Goal: Find specific page/section

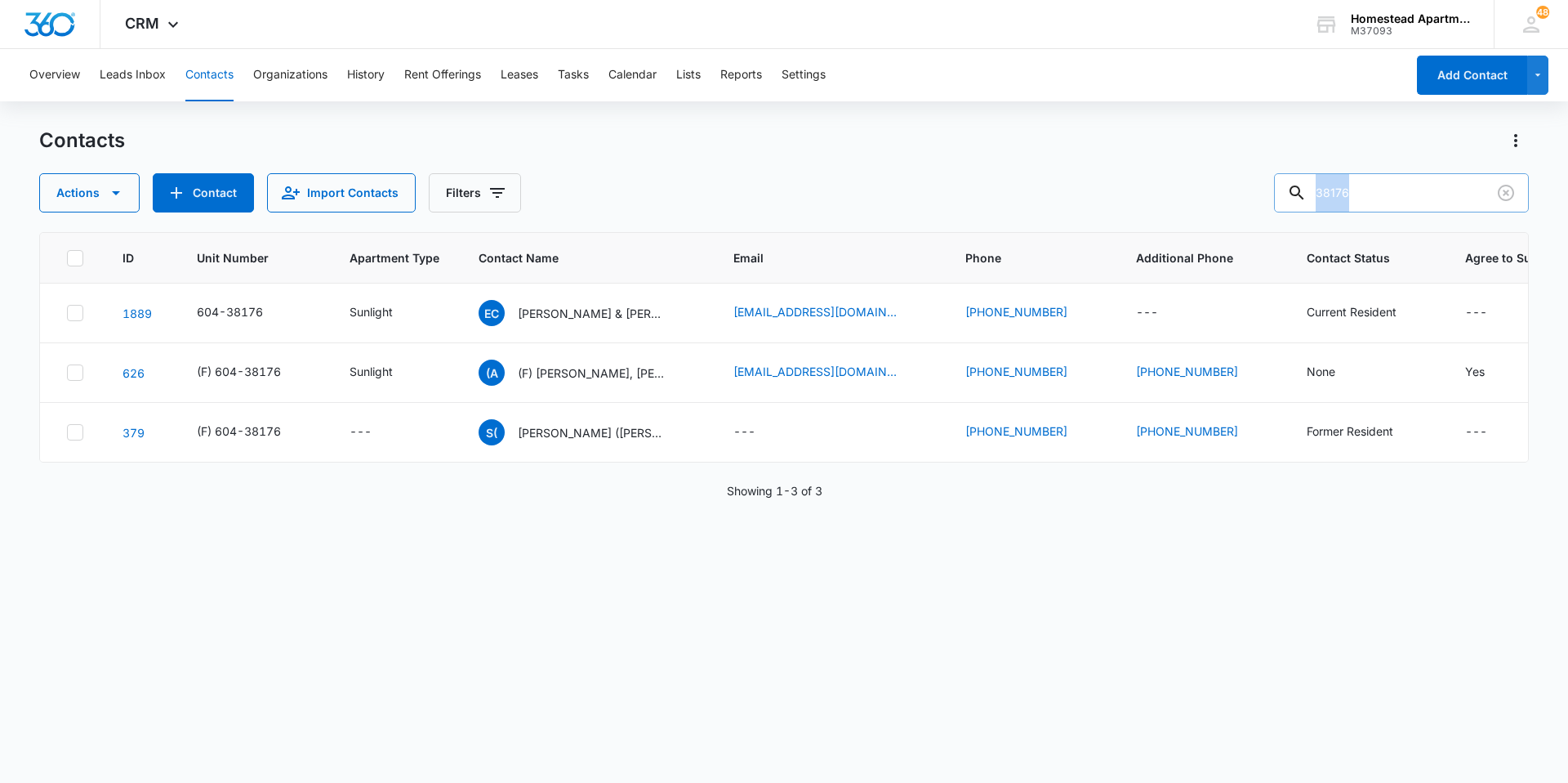
drag, startPoint x: 1411, startPoint y: 213, endPoint x: 1353, endPoint y: 191, distance: 62.0
click at [1353, 191] on div "Contacts Actions Contact Import Contacts Filters 38176 ID Unit Number Apartment…" at bounding box center [784, 454] width 1490 height 654
click at [1383, 179] on input "38176" at bounding box center [1401, 193] width 255 height 40
drag, startPoint x: 1387, startPoint y: 193, endPoint x: 1294, endPoint y: 193, distance: 93.0
click at [1294, 193] on input "38176" at bounding box center [1401, 193] width 255 height 40
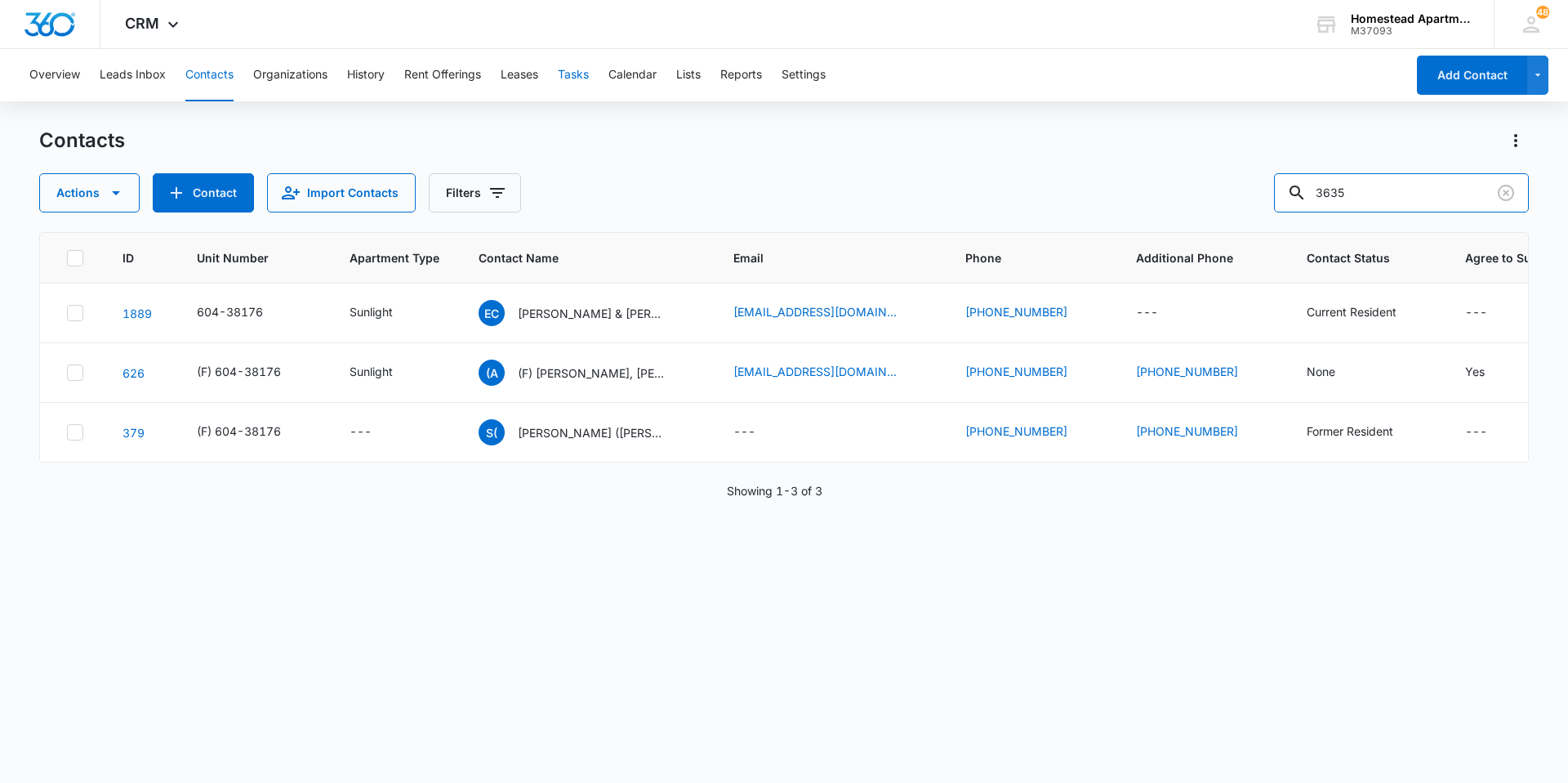
type input "3635"
click at [567, 89] on button "Tasks" at bounding box center [573, 75] width 31 height 52
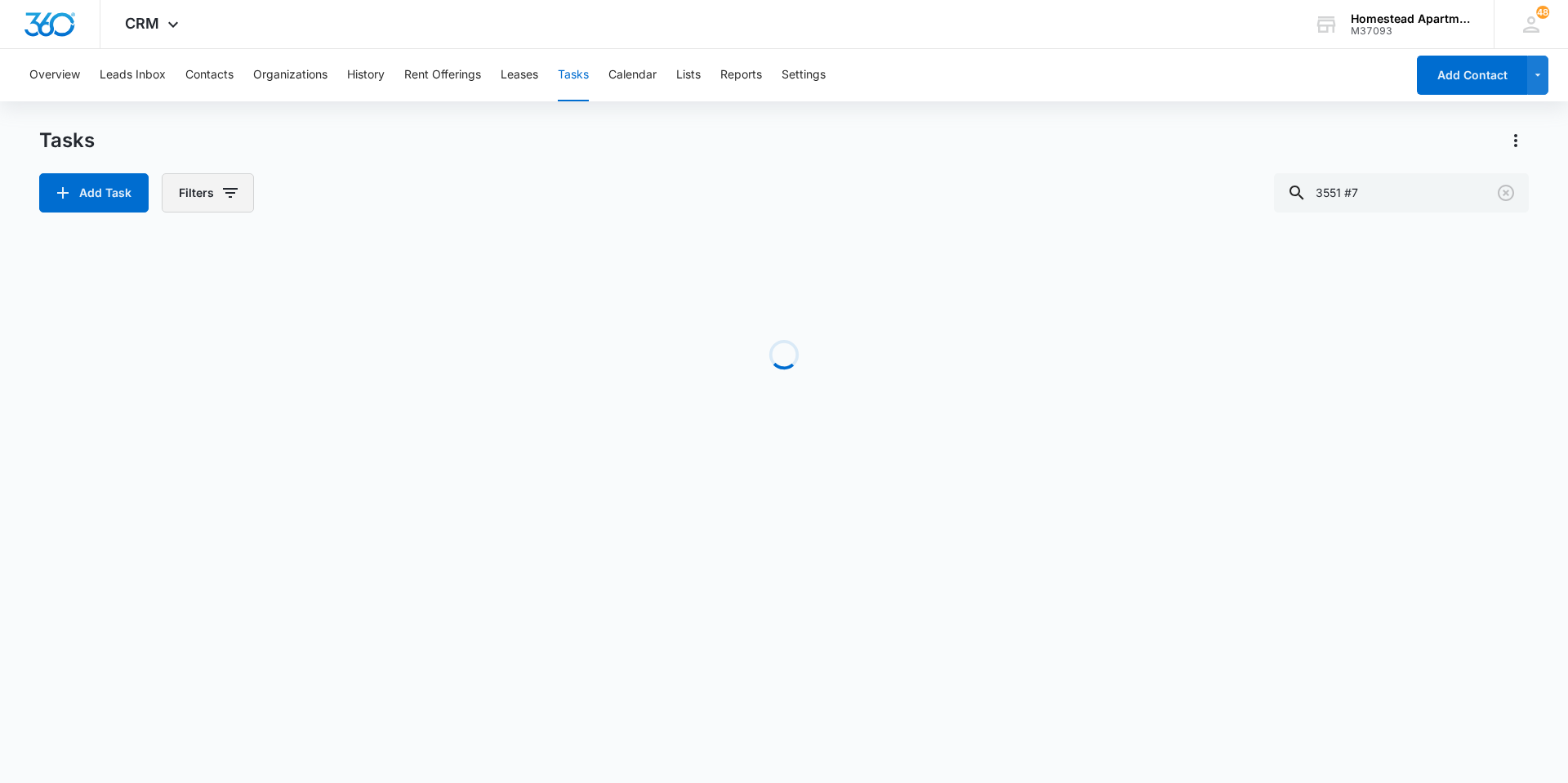
click at [206, 184] on button "Filters" at bounding box center [207, 193] width 92 height 40
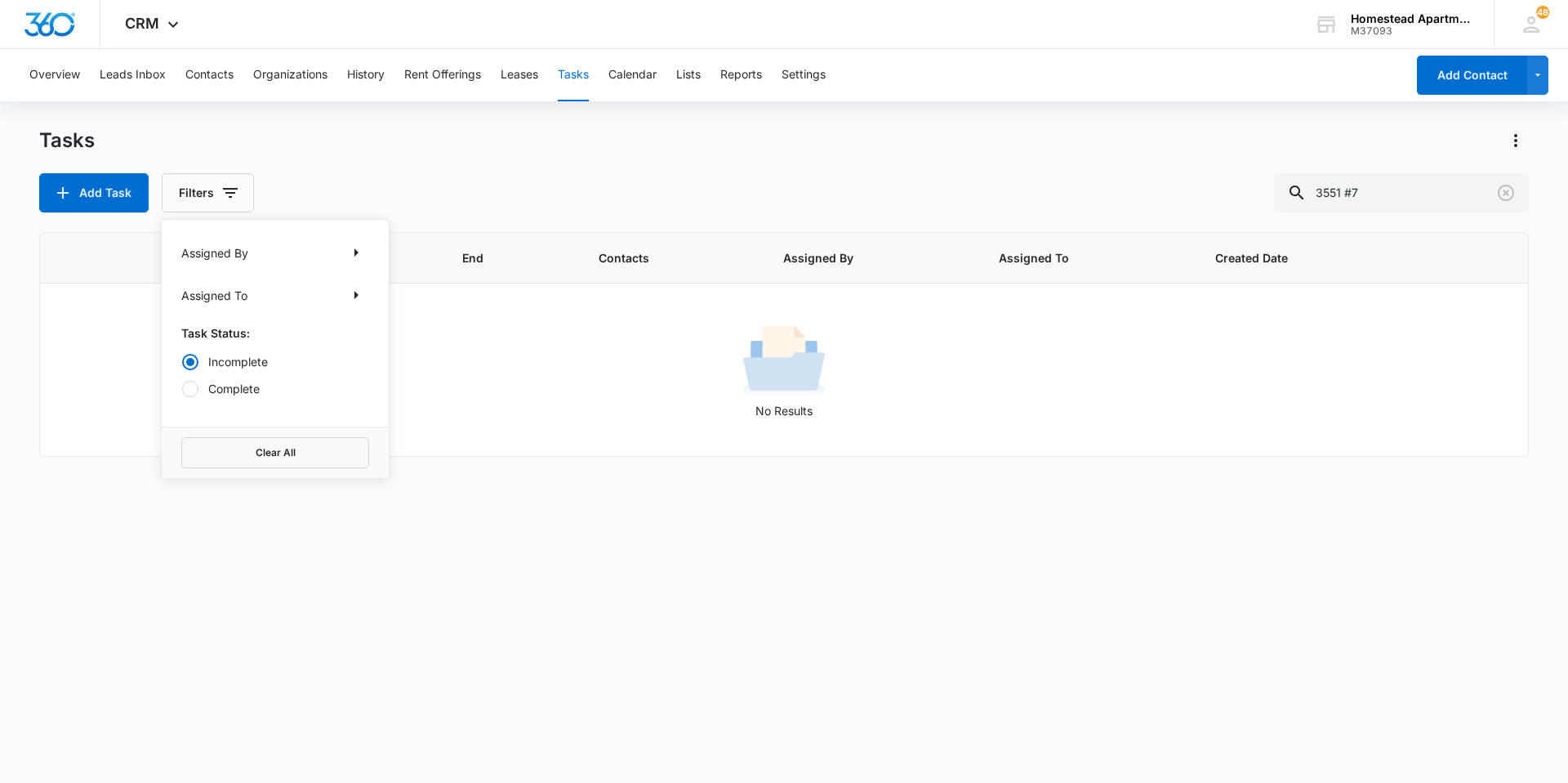
click at [642, 206] on div "Add Task Filters Assigned By Assigned To Task Status: Incomplete Complete Clear…" at bounding box center [784, 193] width 1490 height 40
click at [243, 195] on button "Filters" at bounding box center [207, 193] width 92 height 40
click at [1513, 187] on icon "Clear" at bounding box center [1505, 193] width 20 height 20
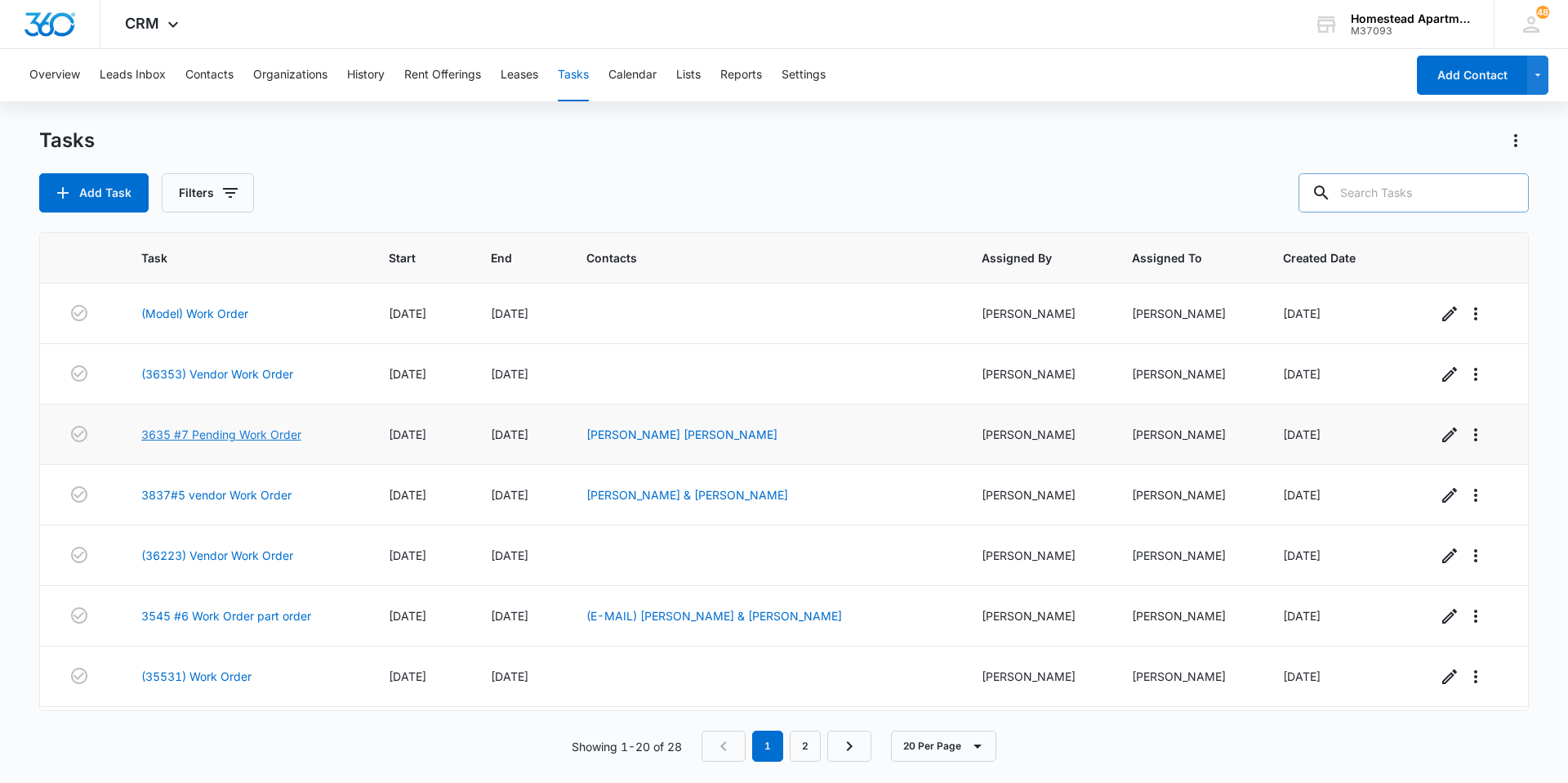
click at [223, 438] on link "3635 #7 Pending Work Order" at bounding box center [221, 435] width 160 height 17
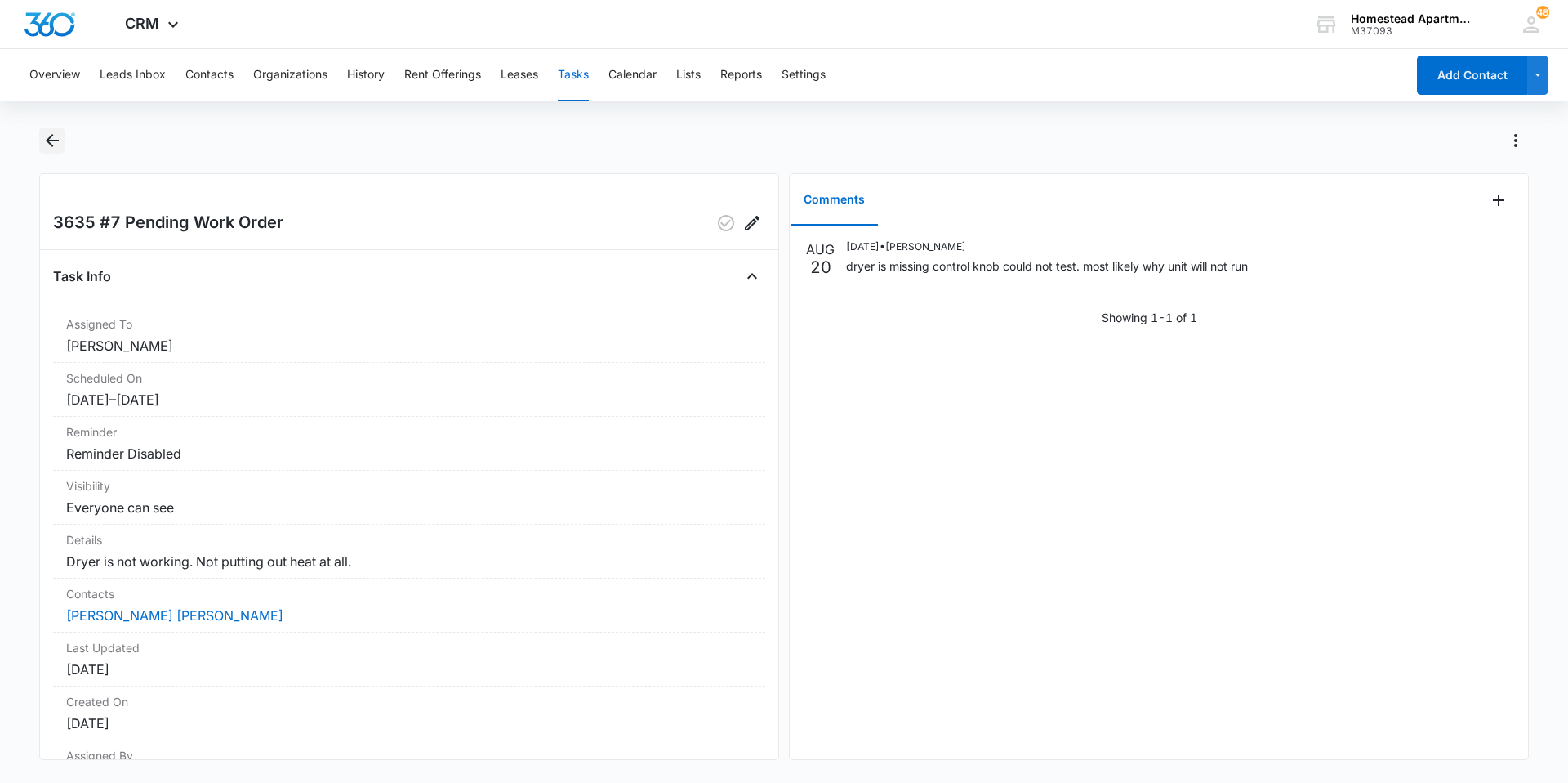
click at [54, 145] on icon "Back" at bounding box center [52, 140] width 20 height 20
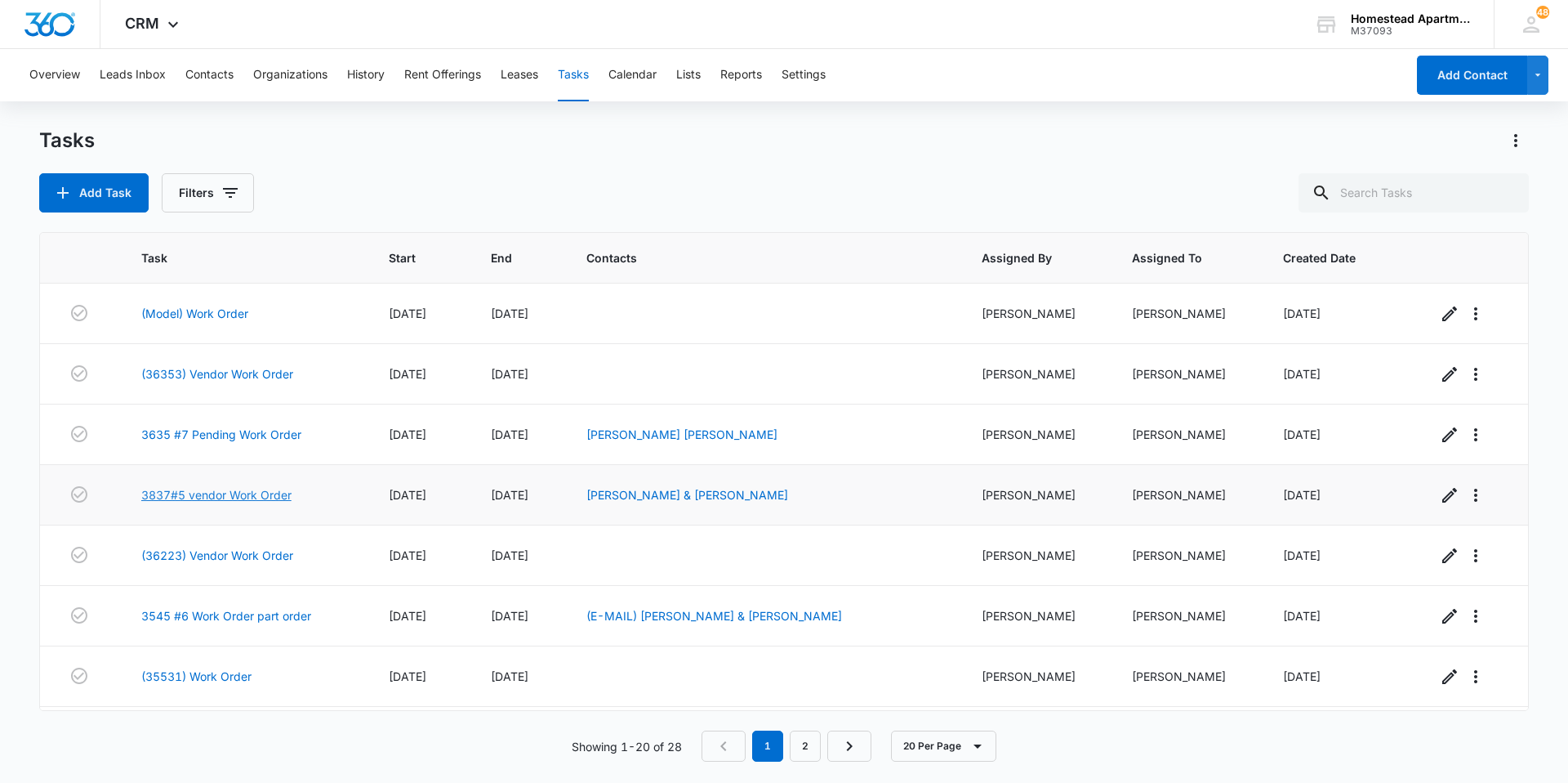
click at [225, 495] on link "3837#5 vendor Work Order" at bounding box center [216, 495] width 151 height 17
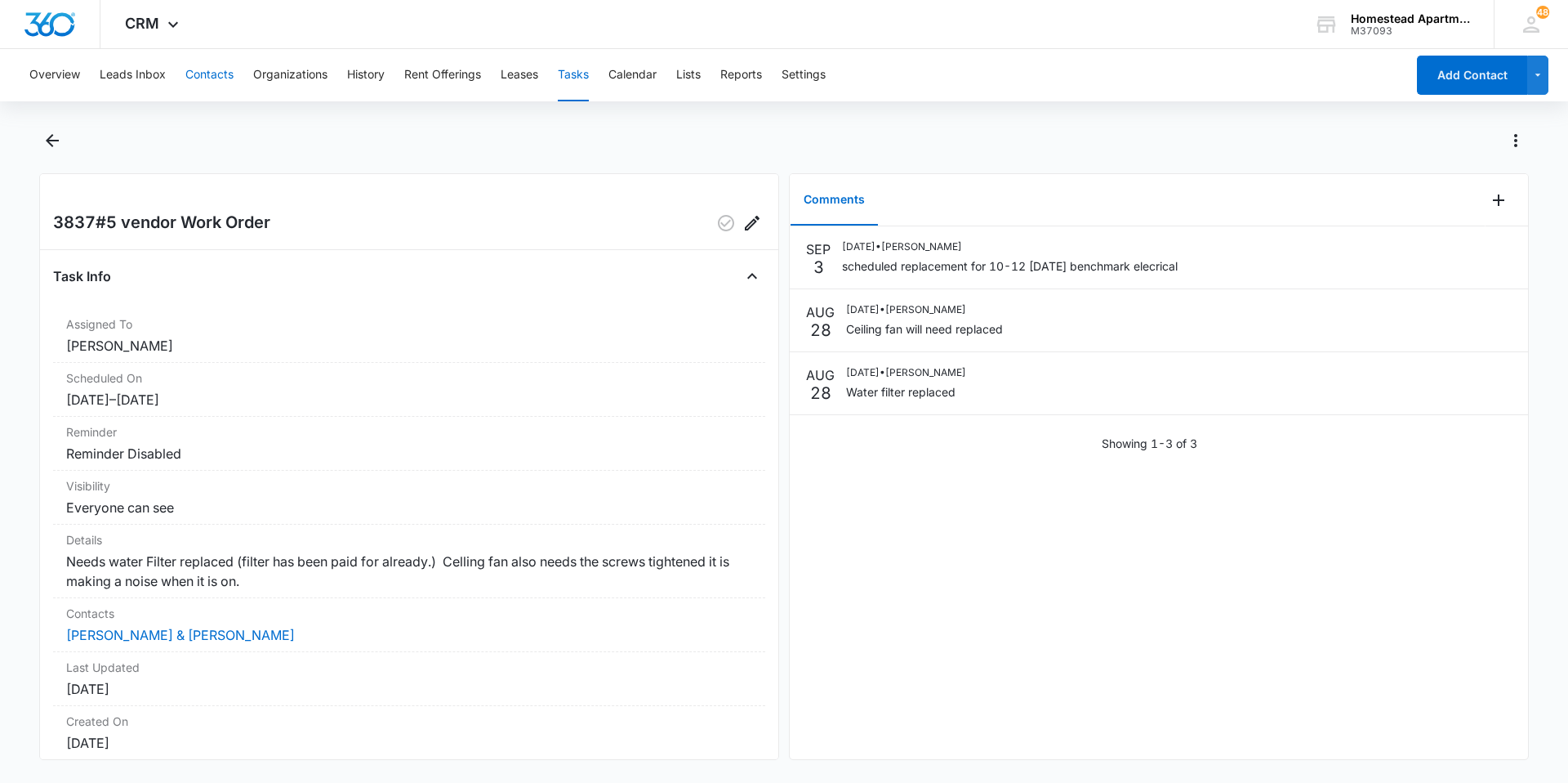
click at [200, 68] on button "Contacts" at bounding box center [210, 75] width 48 height 52
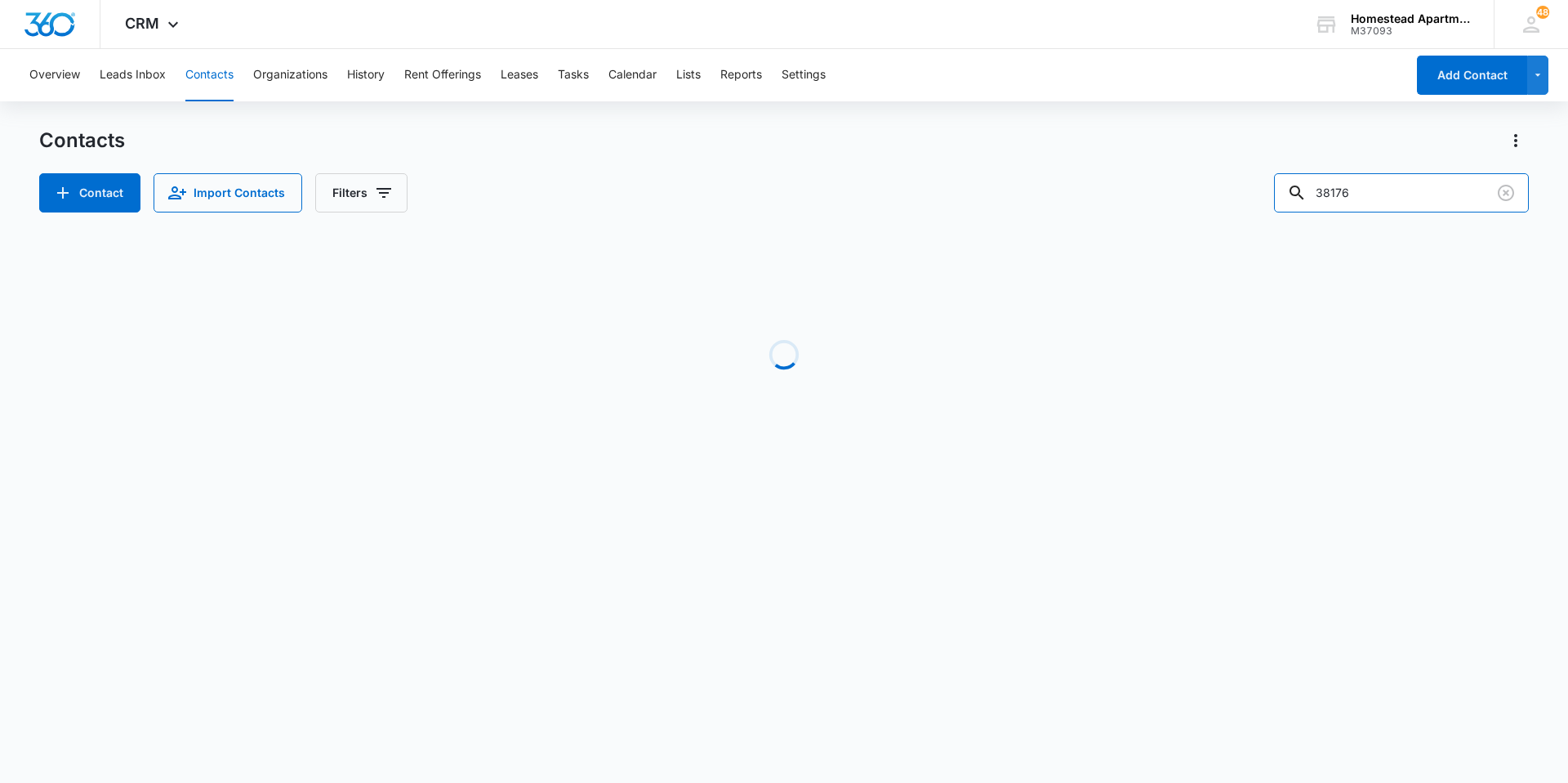
drag, startPoint x: 1366, startPoint y: 188, endPoint x: 1170, endPoint y: 181, distance: 196.1
click at [1171, 182] on div "Contact Import Contacts Filters 38176" at bounding box center [784, 193] width 1490 height 40
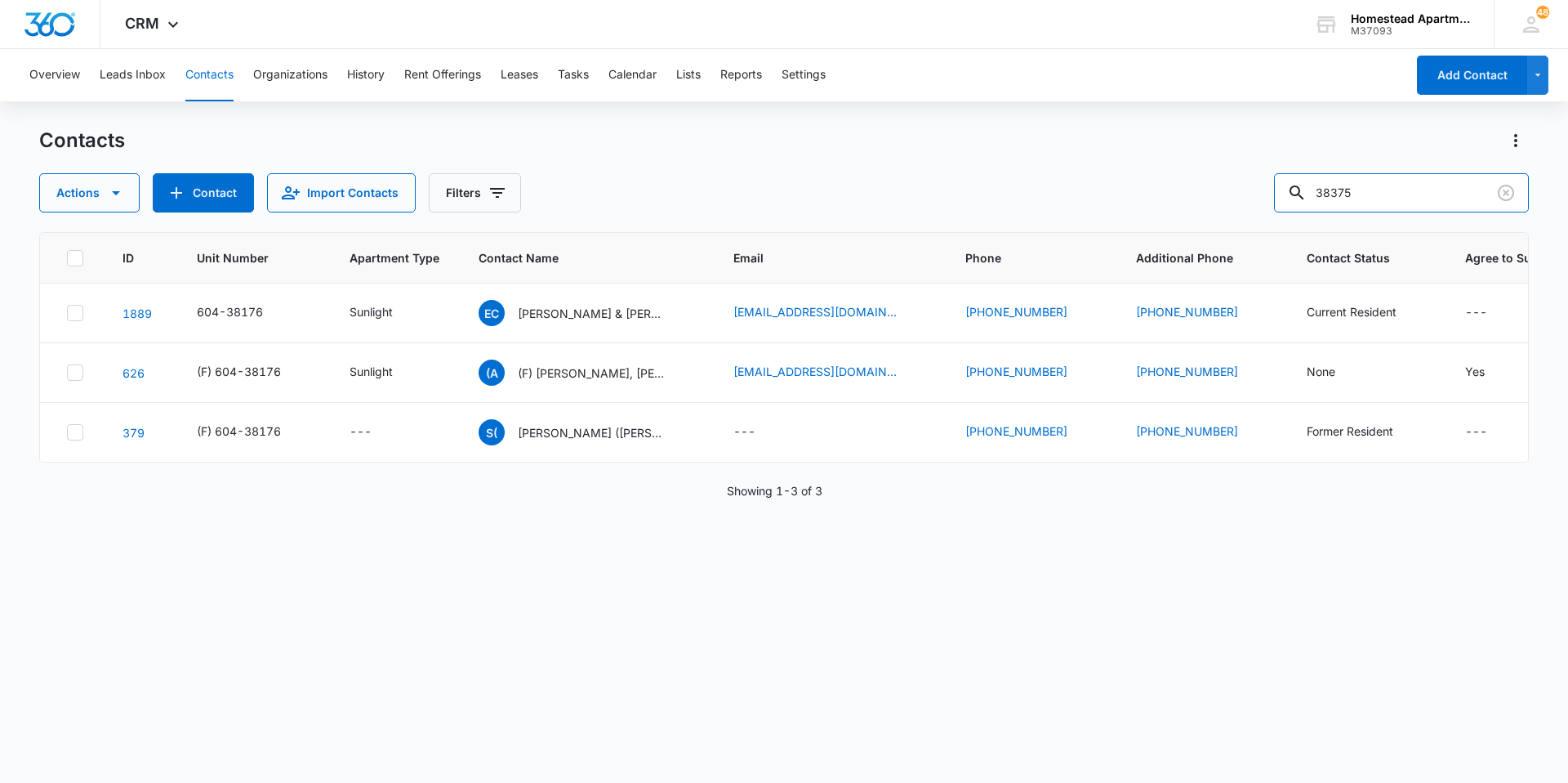
type input "38375"
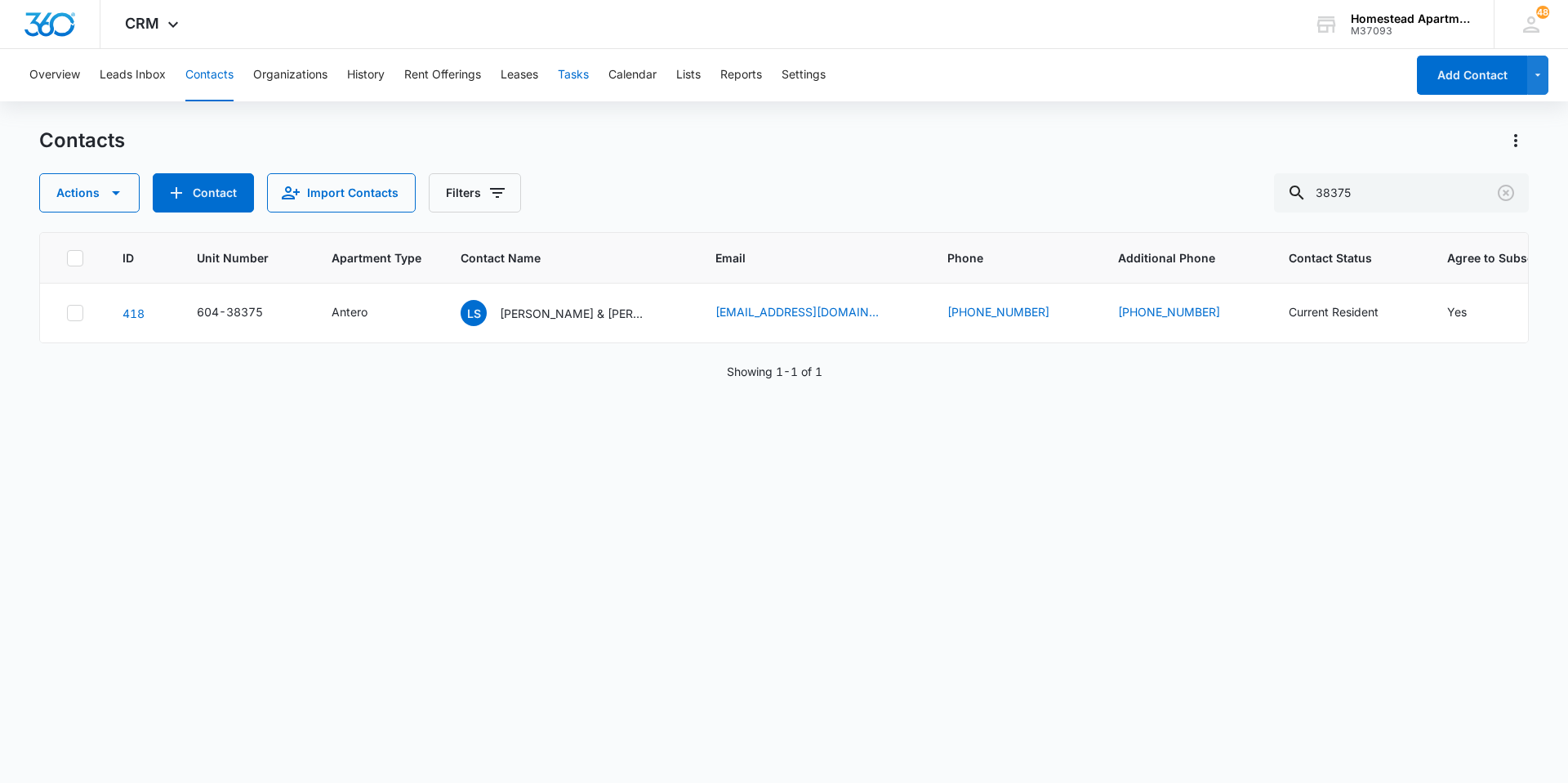
click at [583, 77] on button "Tasks" at bounding box center [573, 75] width 31 height 52
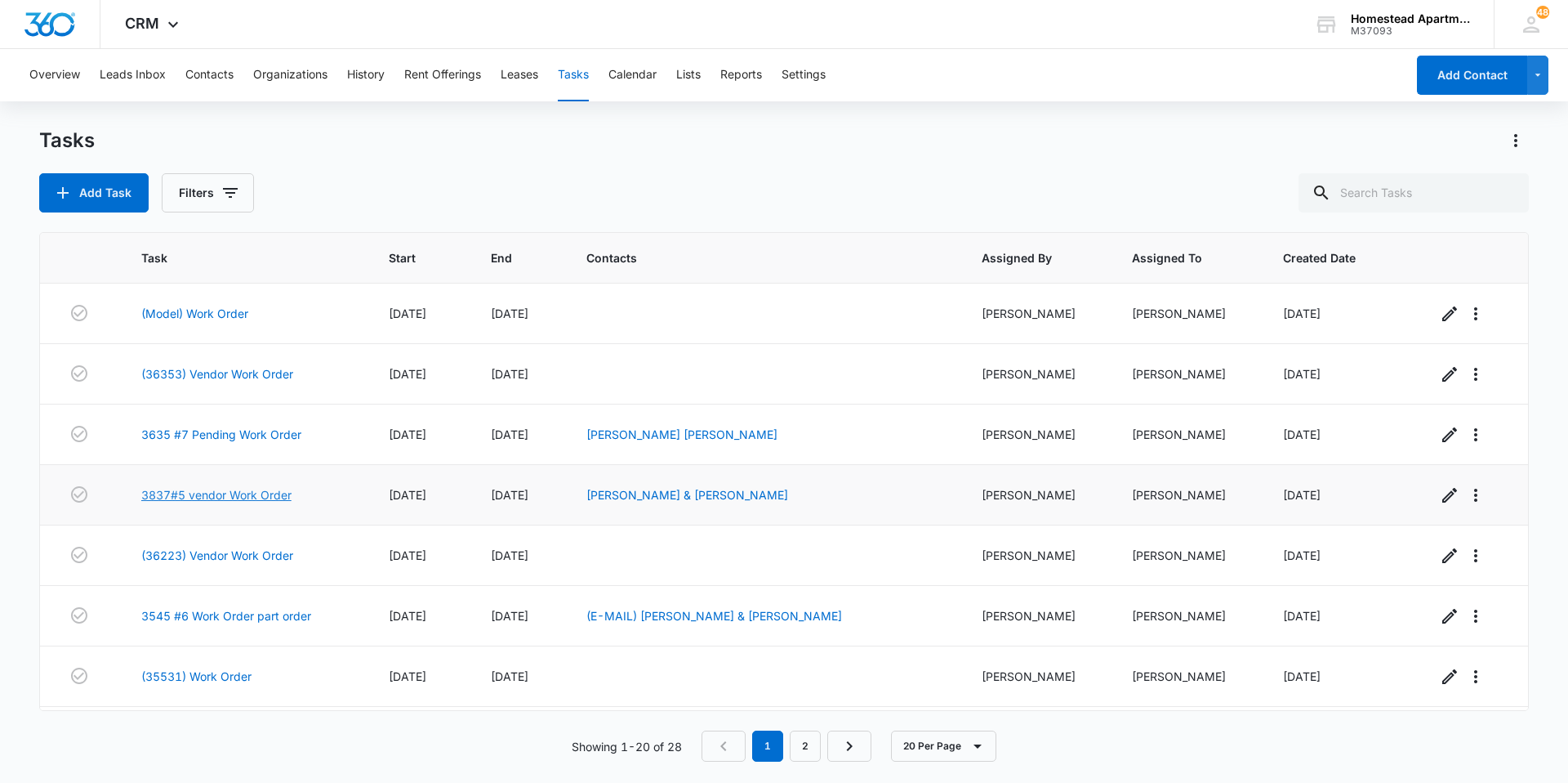
click at [257, 496] on link "3837#5 vendor Work Order" at bounding box center [216, 495] width 151 height 17
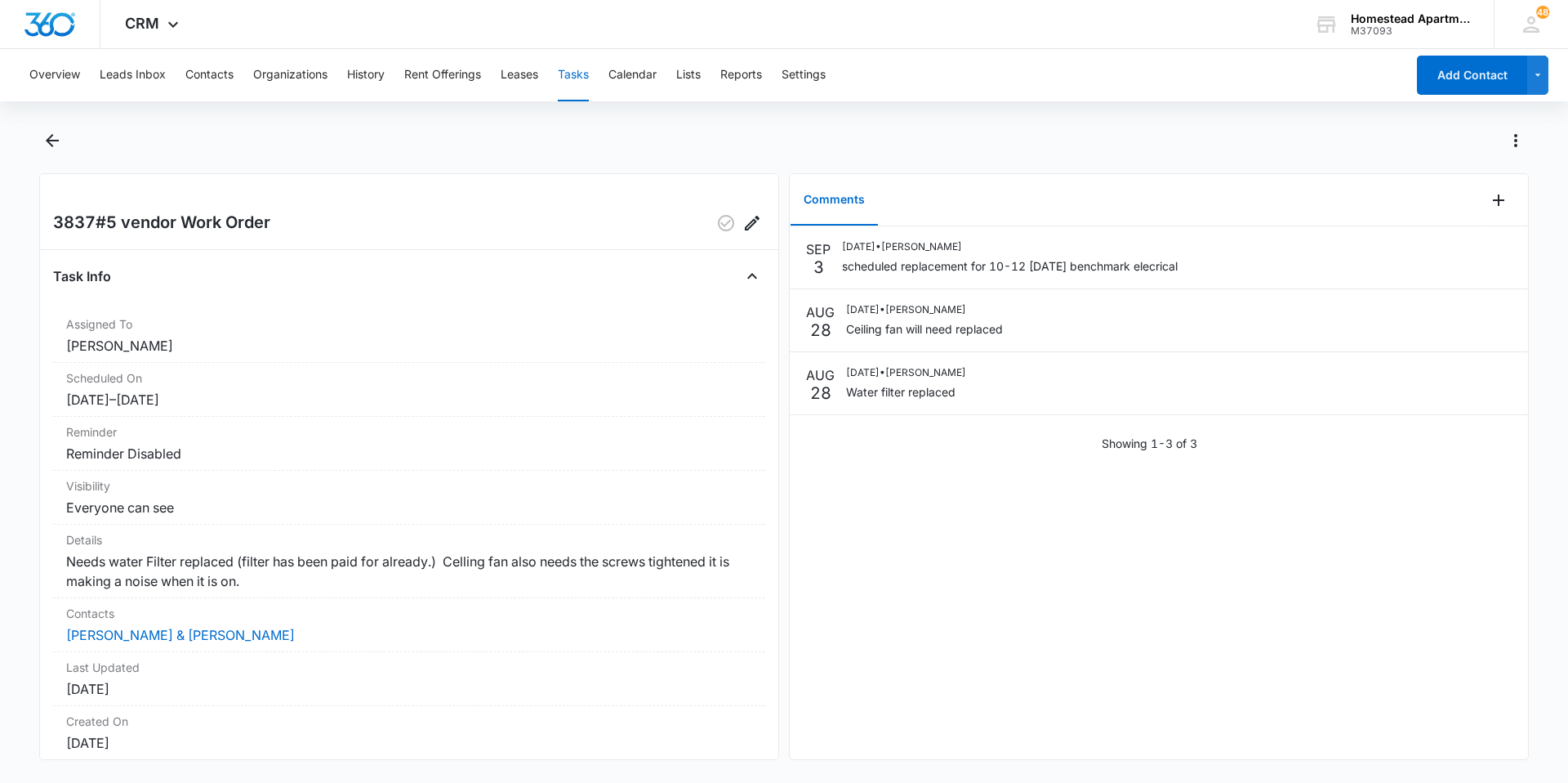
click at [583, 76] on button "Tasks" at bounding box center [573, 75] width 31 height 52
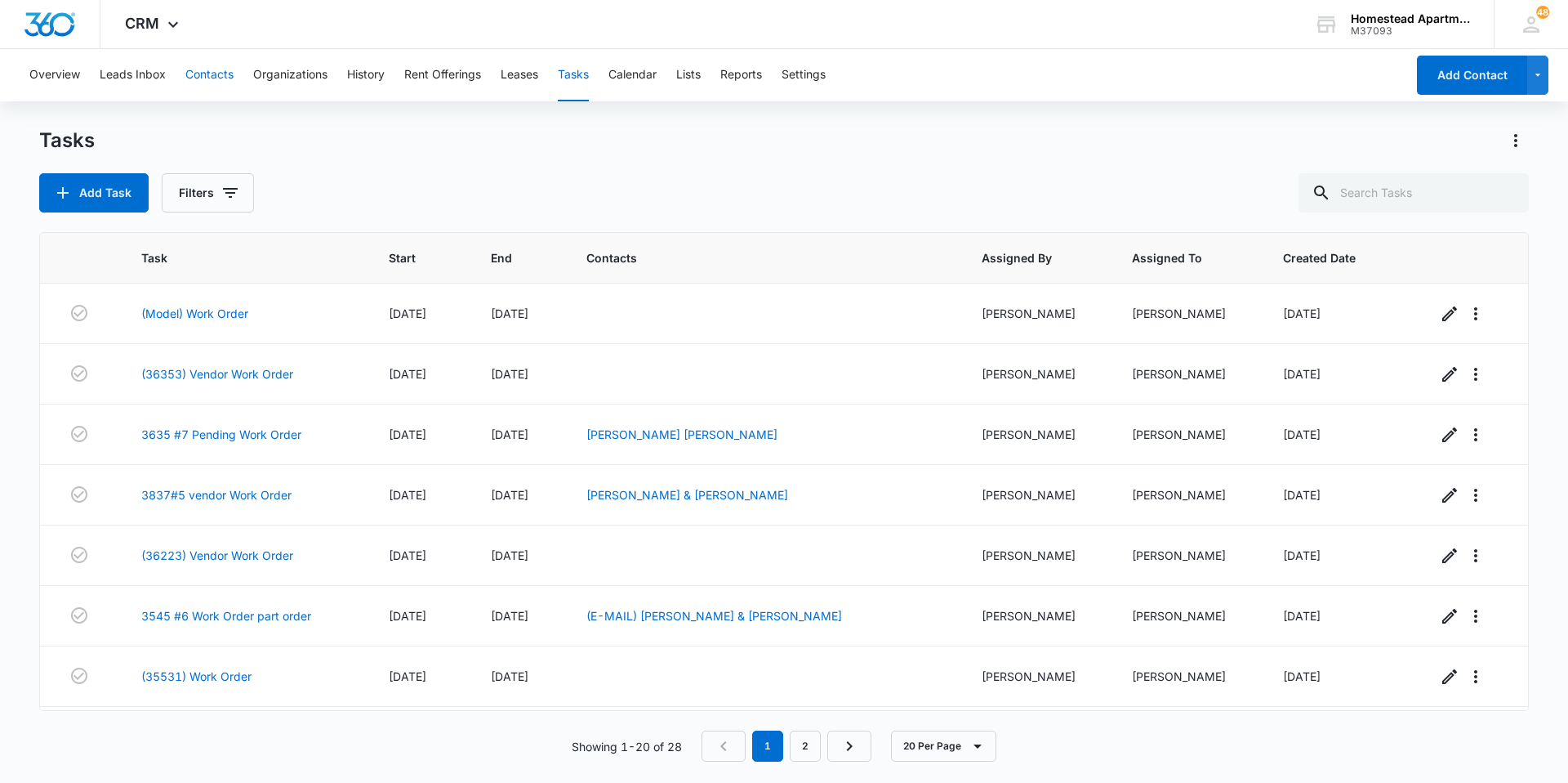
click at [210, 66] on button "Contacts" at bounding box center [210, 75] width 48 height 52
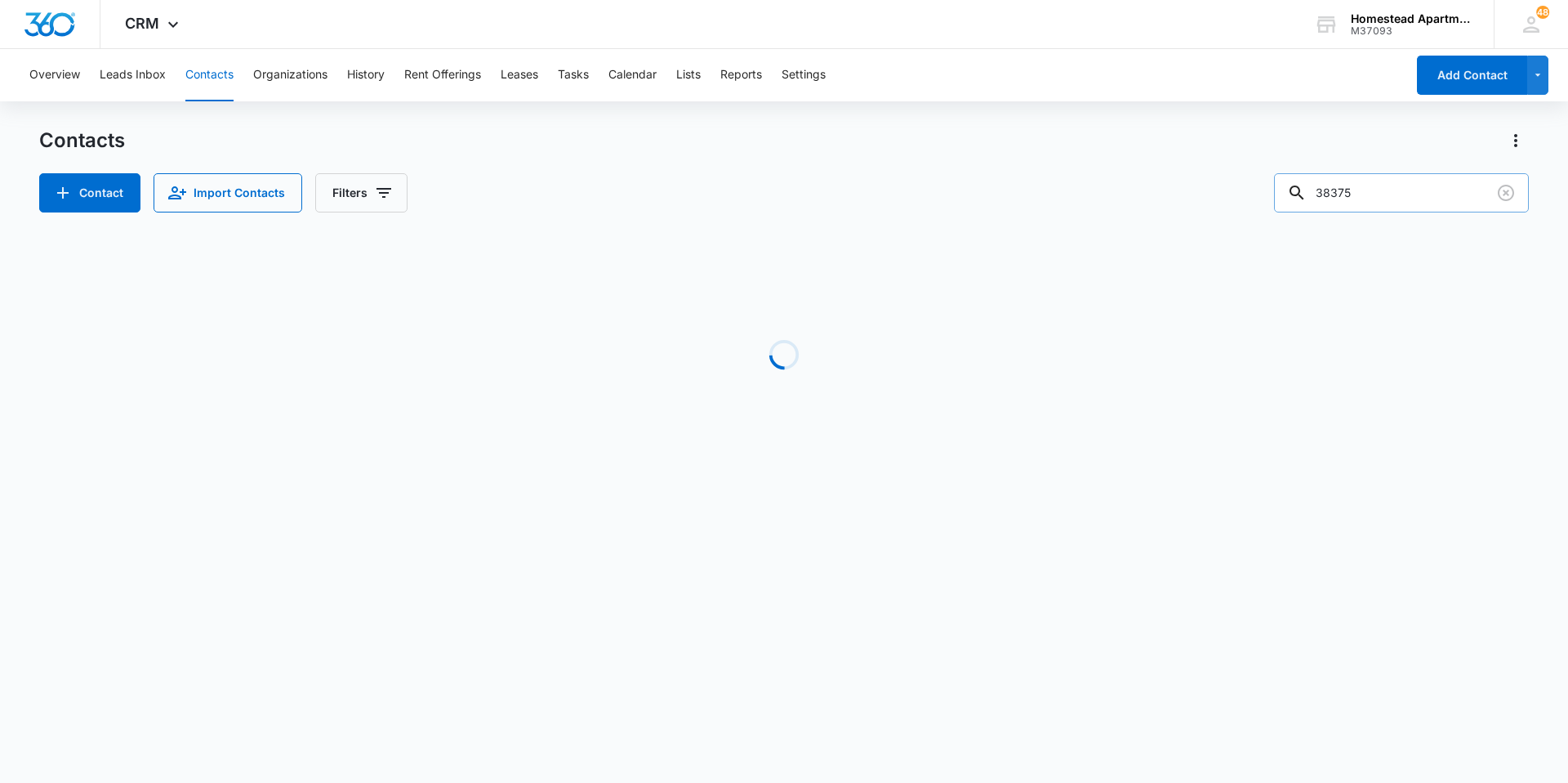
click at [1304, 198] on icon at bounding box center [1296, 193] width 20 height 20
drag, startPoint x: 1430, startPoint y: 192, endPoint x: 1255, endPoint y: 187, distance: 175.1
click at [1256, 187] on div "Contact Import Contacts Filters 38375" at bounding box center [784, 193] width 1490 height 40
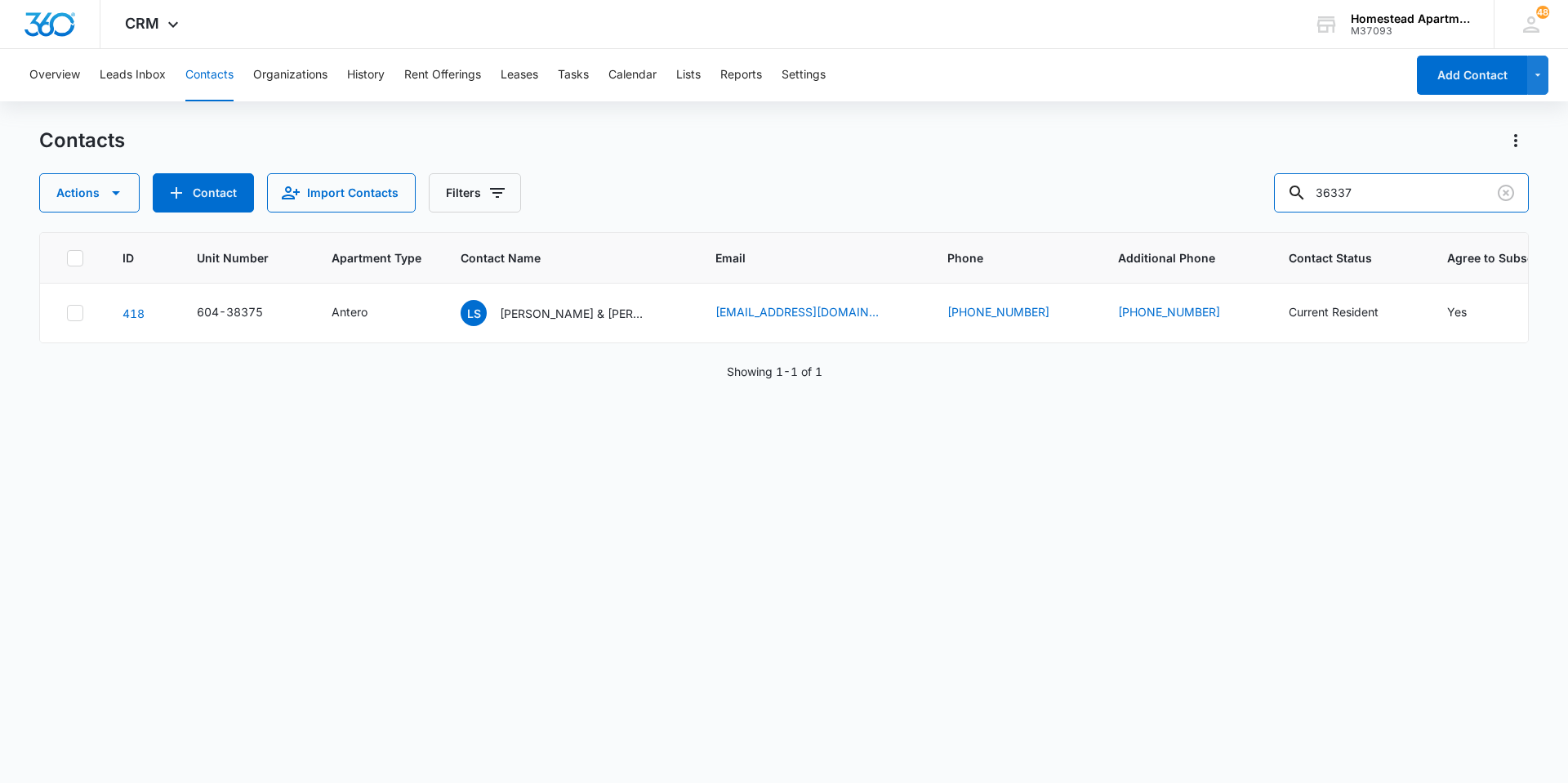
type input "36337"
